Goal: Task Accomplishment & Management: Manage account settings

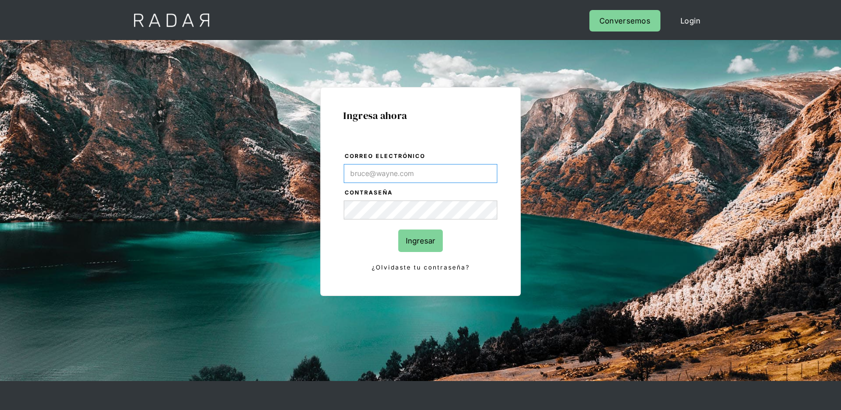
type input "[PERSON_NAME][EMAIL_ADDRESS][PERSON_NAME][DOMAIN_NAME]"
click at [412, 243] on input "Ingresar" at bounding box center [420, 241] width 45 height 23
click at [431, 246] on input "Ingresar" at bounding box center [420, 241] width 45 height 23
click at [409, 246] on input "Ingresar" at bounding box center [420, 241] width 45 height 23
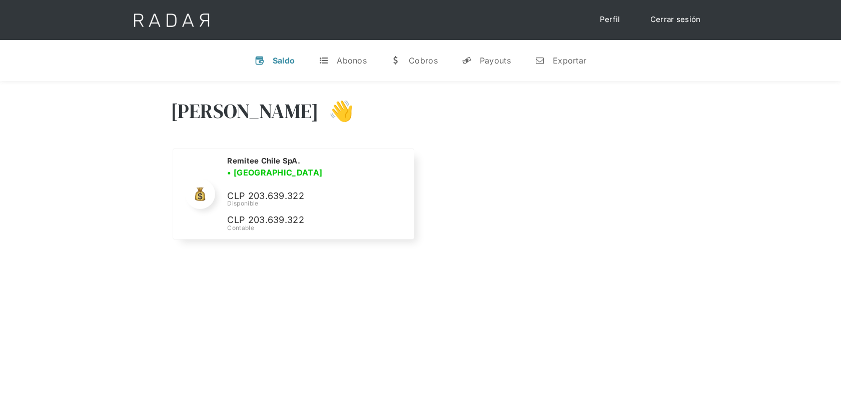
click at [667, 19] on link "Cerrar sesión" at bounding box center [676, 20] width 71 height 20
